Goal: Register for event/course

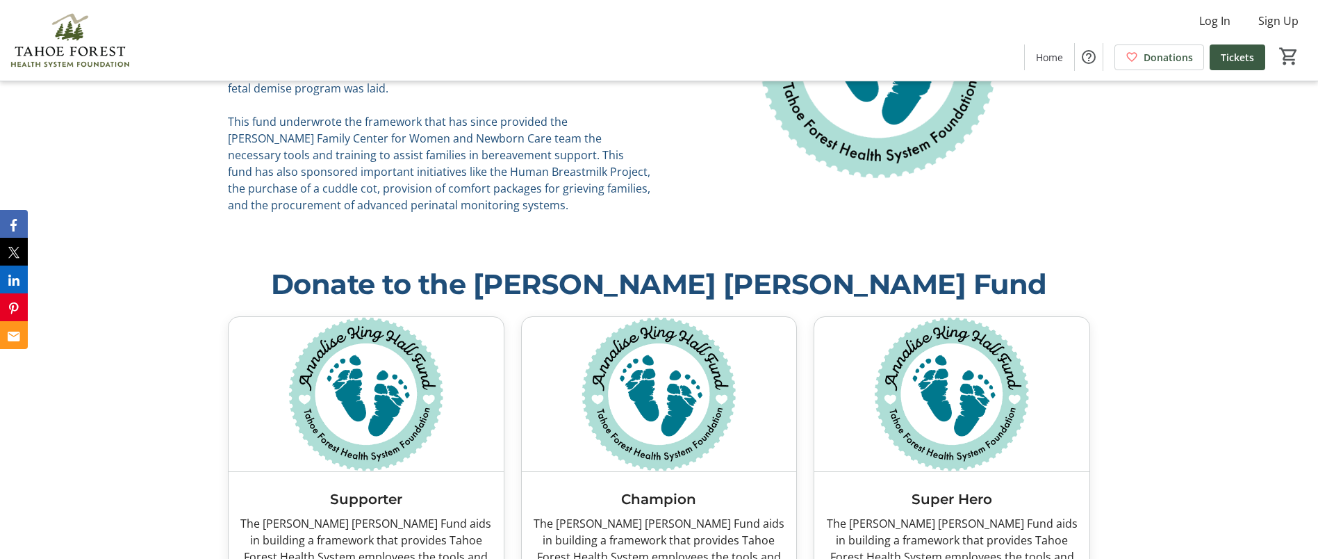
scroll to position [1389, 0]
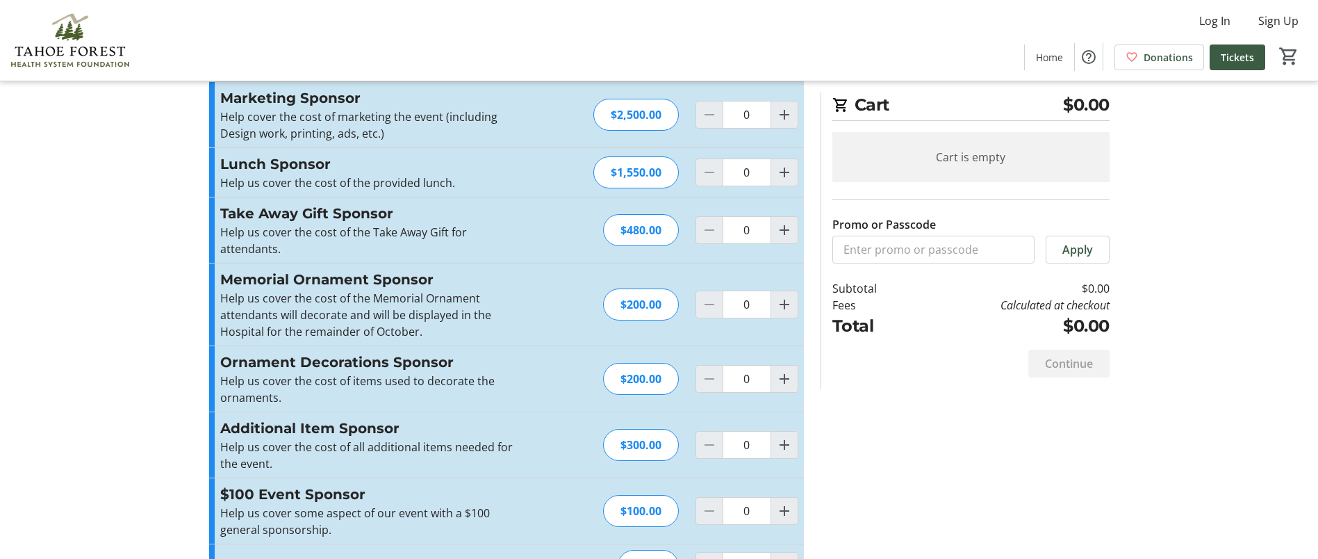
scroll to position [260, 0]
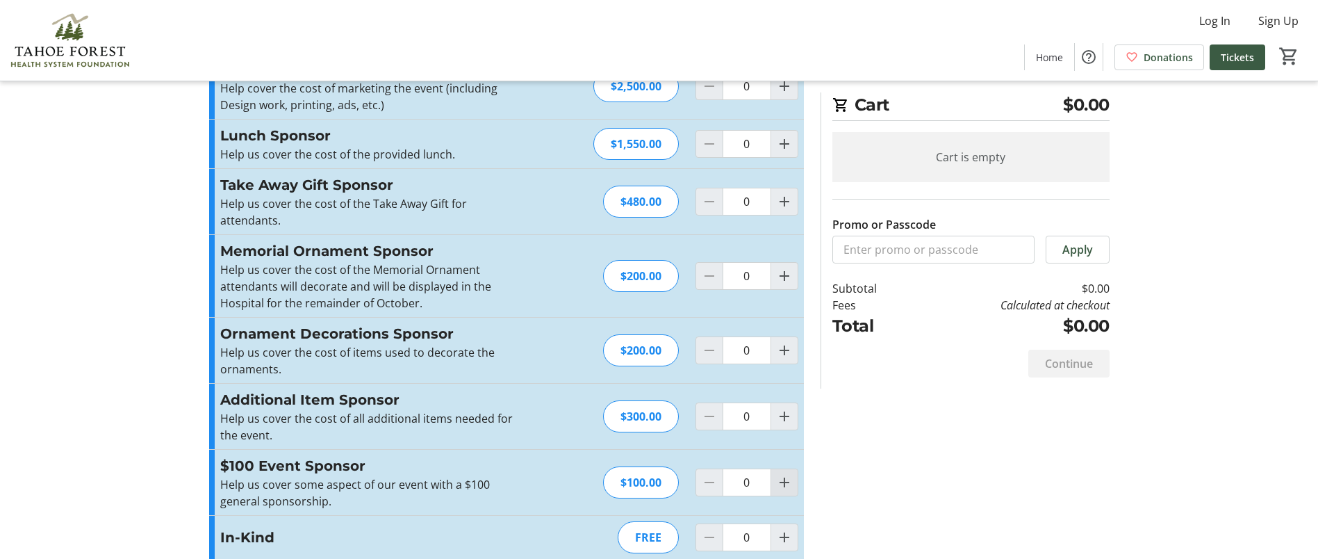
click at [786, 474] on mat-icon "Increment by one" at bounding box center [784, 482] width 17 height 17
type input "1"
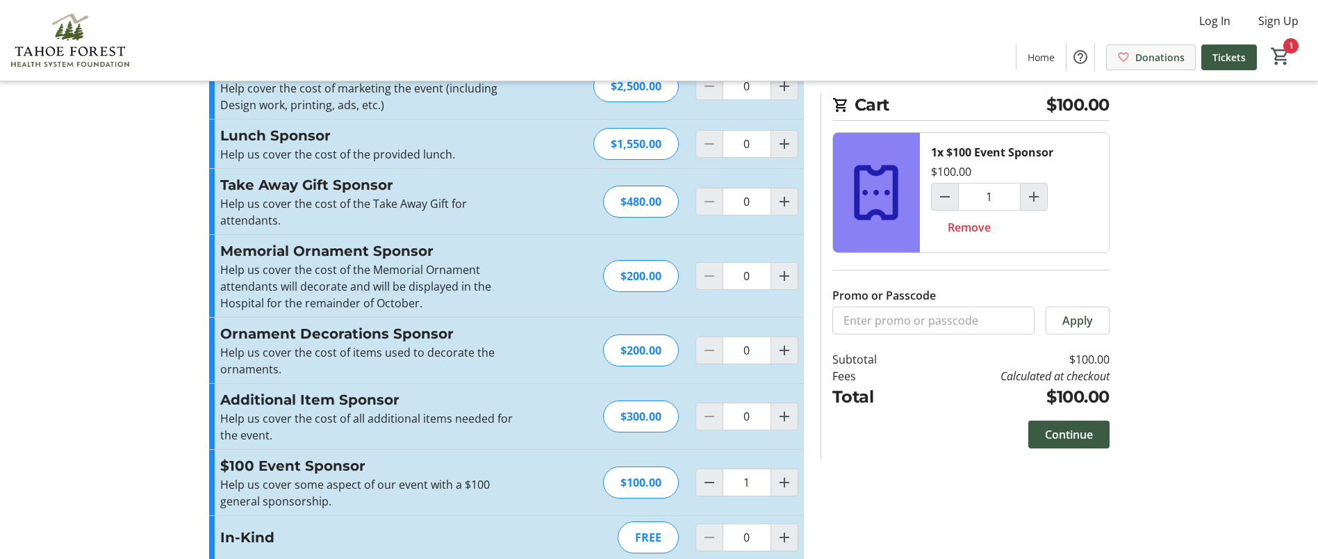
click at [1166, 58] on span "Donations" at bounding box center [1159, 57] width 49 height 15
